Goal: Use online tool/utility: Utilize a website feature to perform a specific function

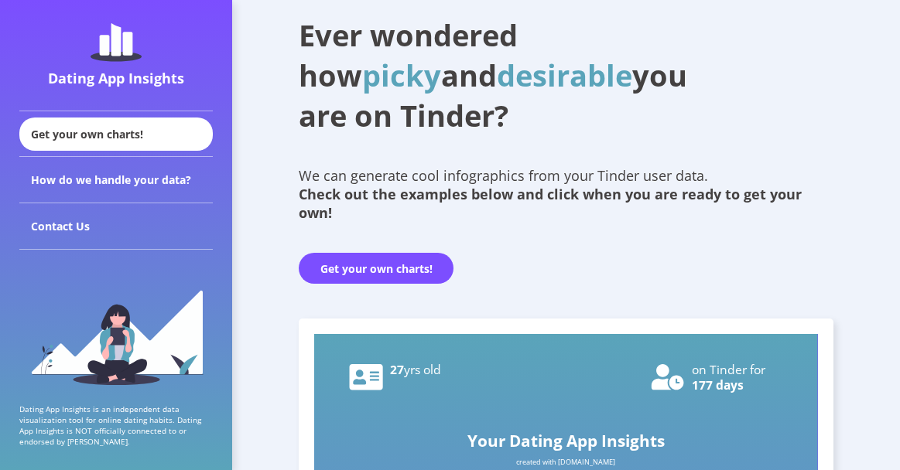
scroll to position [62, 0]
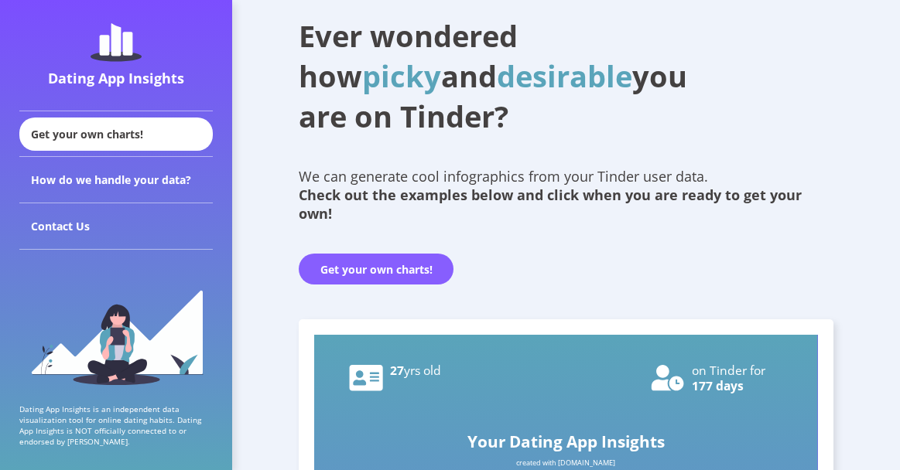
click at [352, 273] on button "Get your own charts!" at bounding box center [376, 269] width 155 height 31
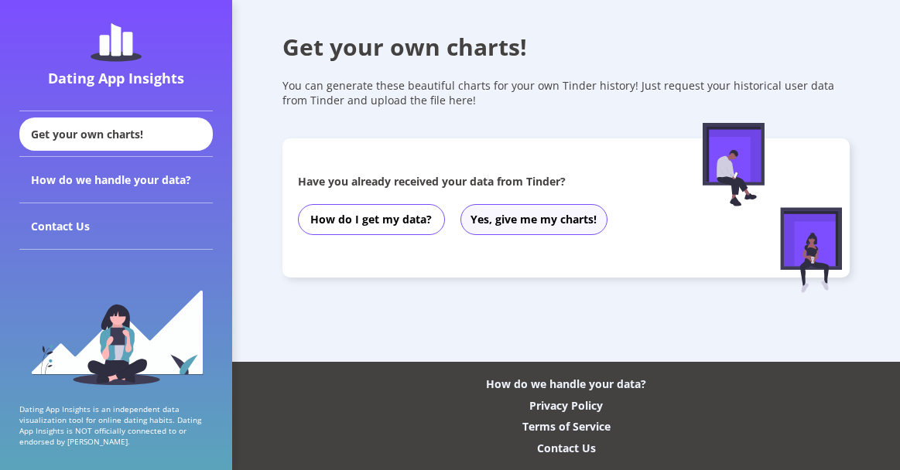
click at [534, 216] on button "Yes, give me my charts!" at bounding box center [533, 219] width 147 height 31
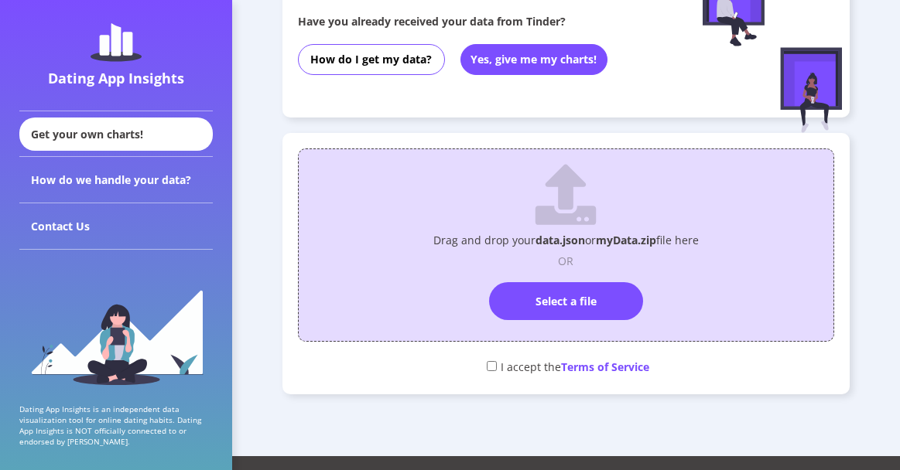
scroll to position [170, 0]
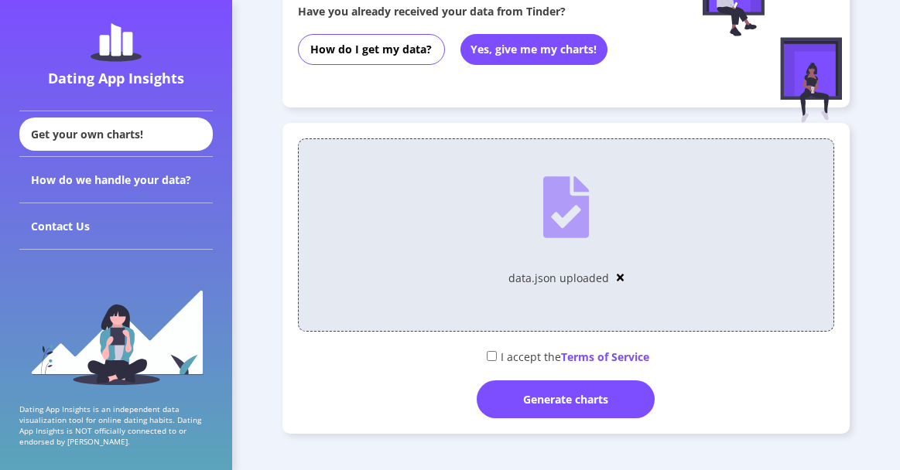
click at [494, 355] on input "checkbox" at bounding box center [492, 356] width 10 height 10
checkbox input "true"
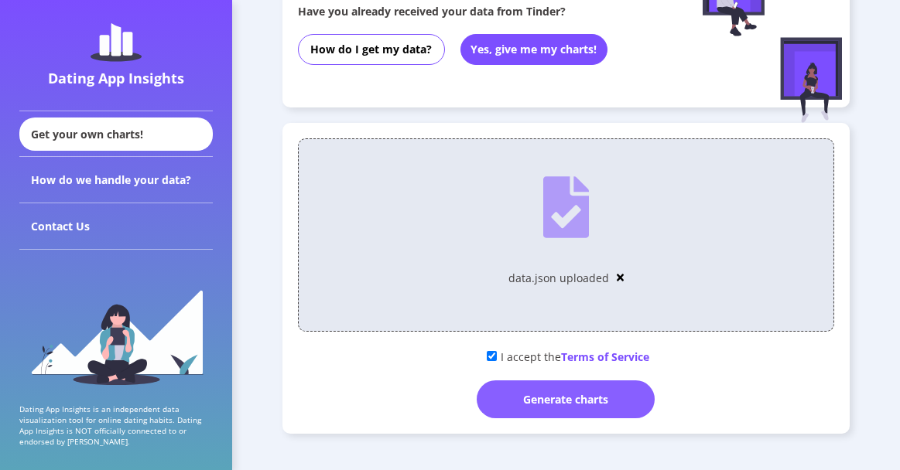
click at [529, 387] on div "Generate charts" at bounding box center [566, 400] width 178 height 38
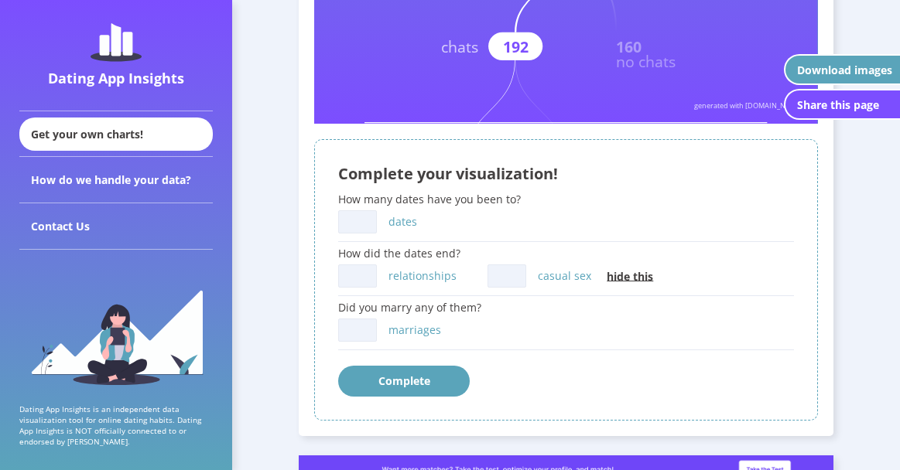
scroll to position [586, 0]
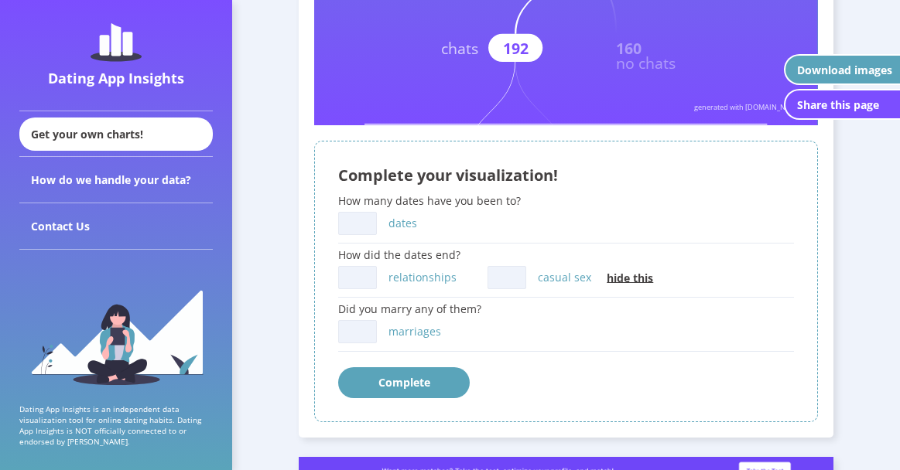
click at [364, 221] on input "dates" at bounding box center [357, 223] width 39 height 23
type input "32"
click at [513, 282] on input "casual sex" at bounding box center [506, 277] width 39 height 23
type input "15"
click at [359, 272] on input "relationships" at bounding box center [357, 277] width 39 height 23
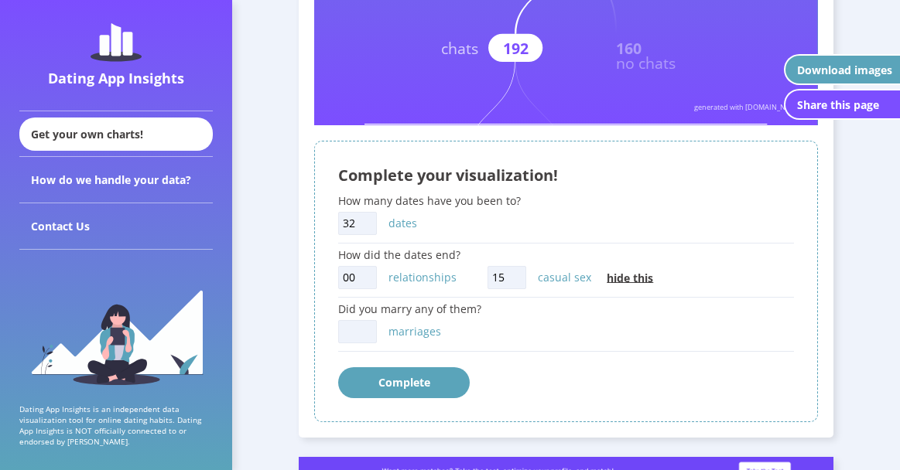
type input "00"
click at [357, 330] on input "marriages" at bounding box center [357, 331] width 39 height 23
type input "0"
click at [431, 385] on button "Complete" at bounding box center [404, 383] width 132 height 31
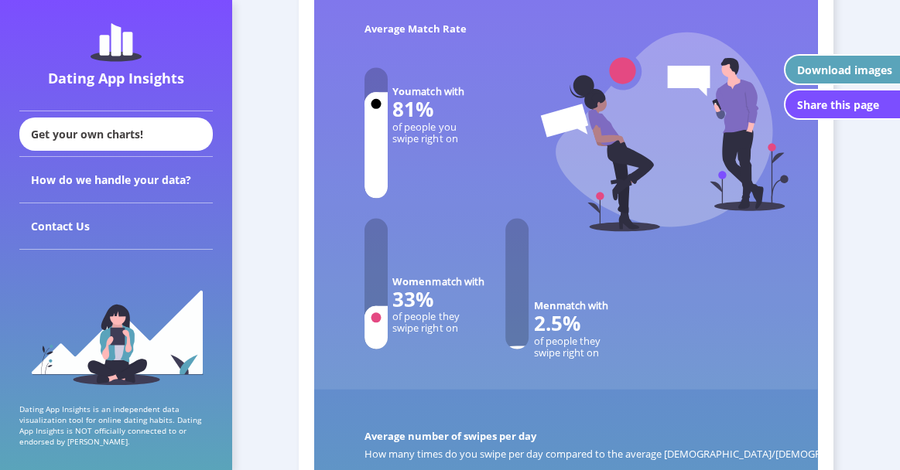
scroll to position [4637, 0]
